Goal: Information Seeking & Learning: Check status

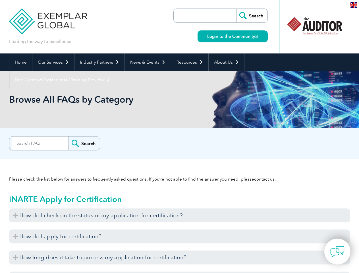
click at [179, 136] on div "Search" at bounding box center [179, 141] width 341 height 11
click at [53, 62] on link "Our Services" at bounding box center [53, 62] width 42 height 18
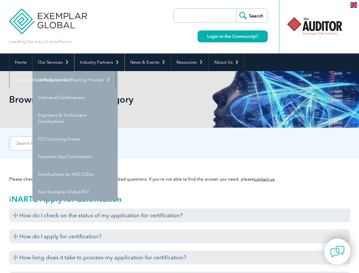
click at [98, 62] on link "Industry Partners" at bounding box center [99, 62] width 50 height 18
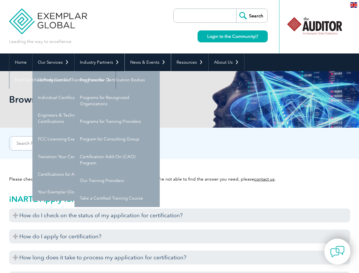
click at [146, 62] on link "News & Events" at bounding box center [148, 62] width 46 height 18
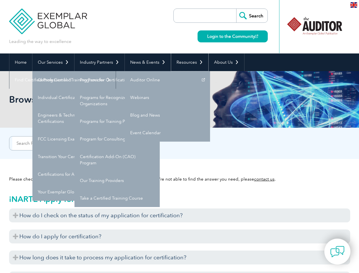
click at [187, 62] on link "Resources" at bounding box center [189, 62] width 37 height 18
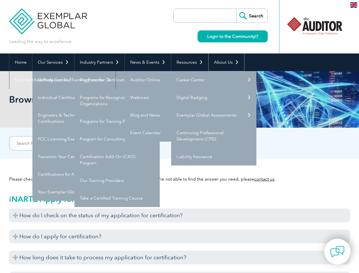
click at [223, 62] on link "About Us" at bounding box center [225, 62] width 35 height 18
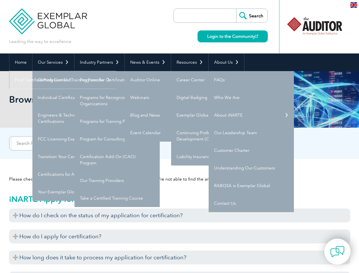
click at [116, 71] on link "Find Certified Professional / Training Provider" at bounding box center [62, 80] width 106 height 18
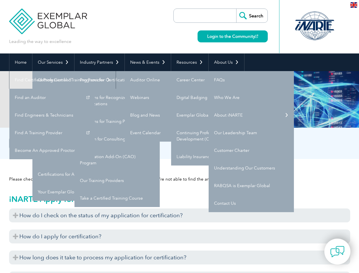
click at [179, 215] on h3 "How do I check on the status of my application for certification?" at bounding box center [179, 215] width 341 height 14
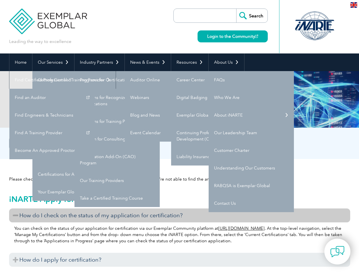
click at [179, 252] on h3 "How do I apply for certification?" at bounding box center [179, 259] width 341 height 14
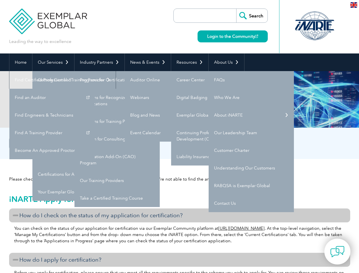
click at [179, 257] on h3 "How do I apply for certification?" at bounding box center [179, 259] width 341 height 14
